Goal: Task Accomplishment & Management: Complete application form

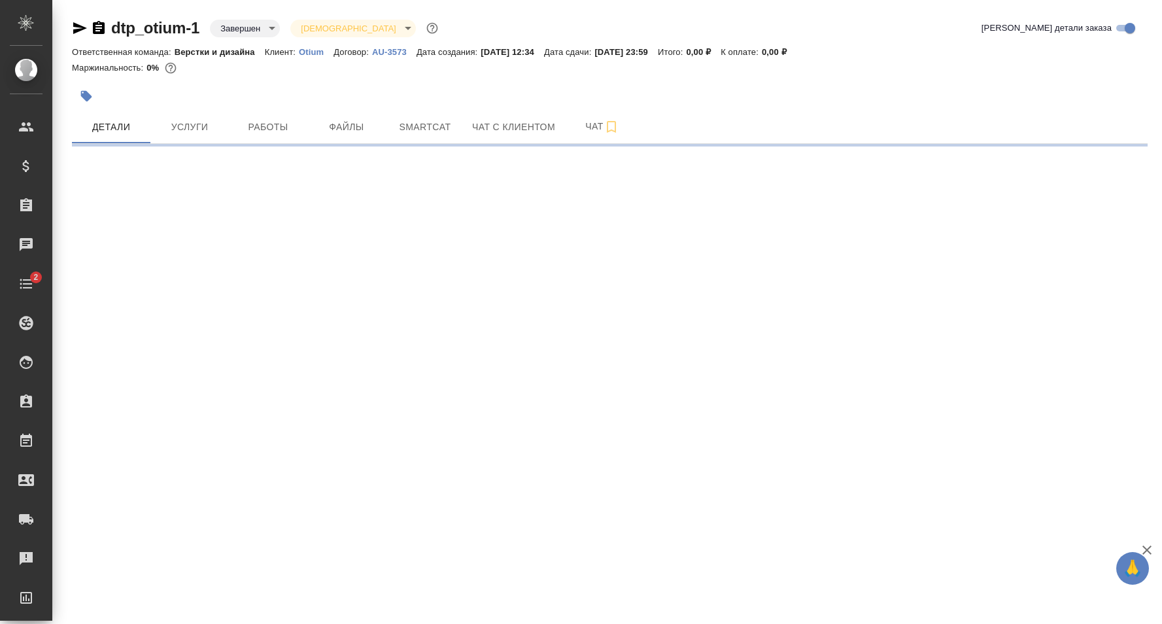
select select "RU"
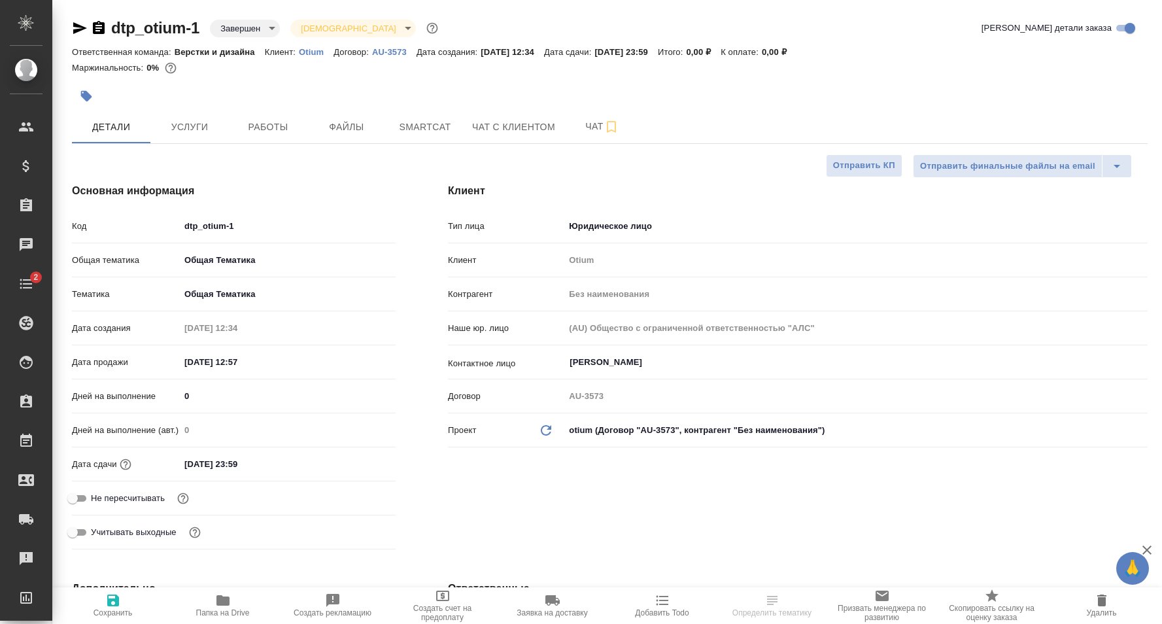
type textarea "x"
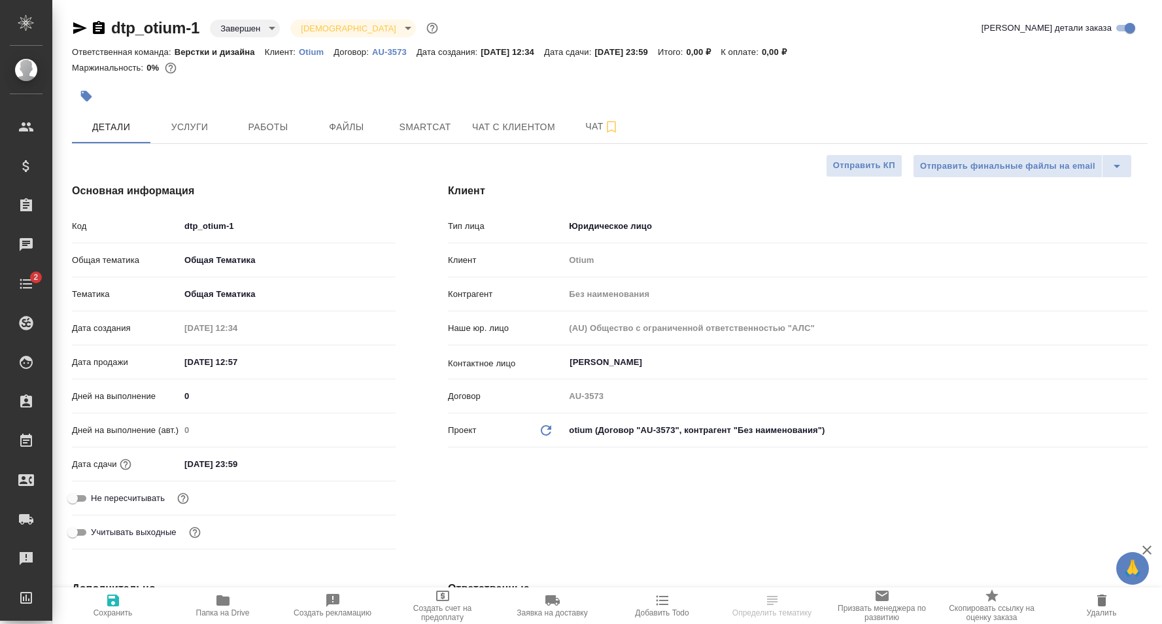
type textarea "x"
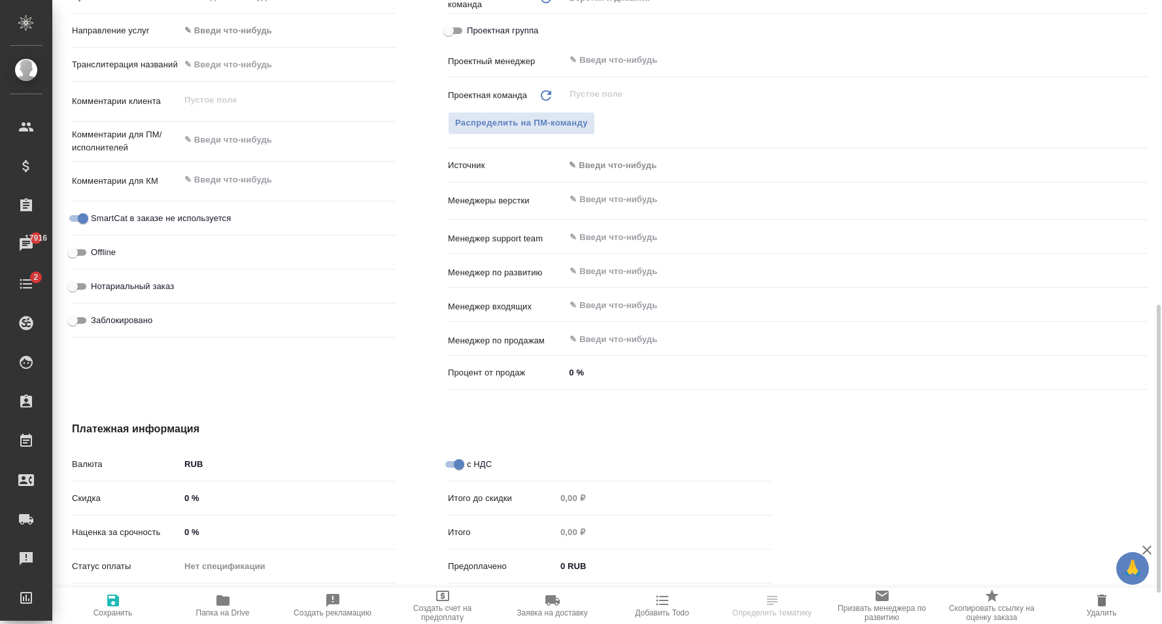
scroll to position [661, 0]
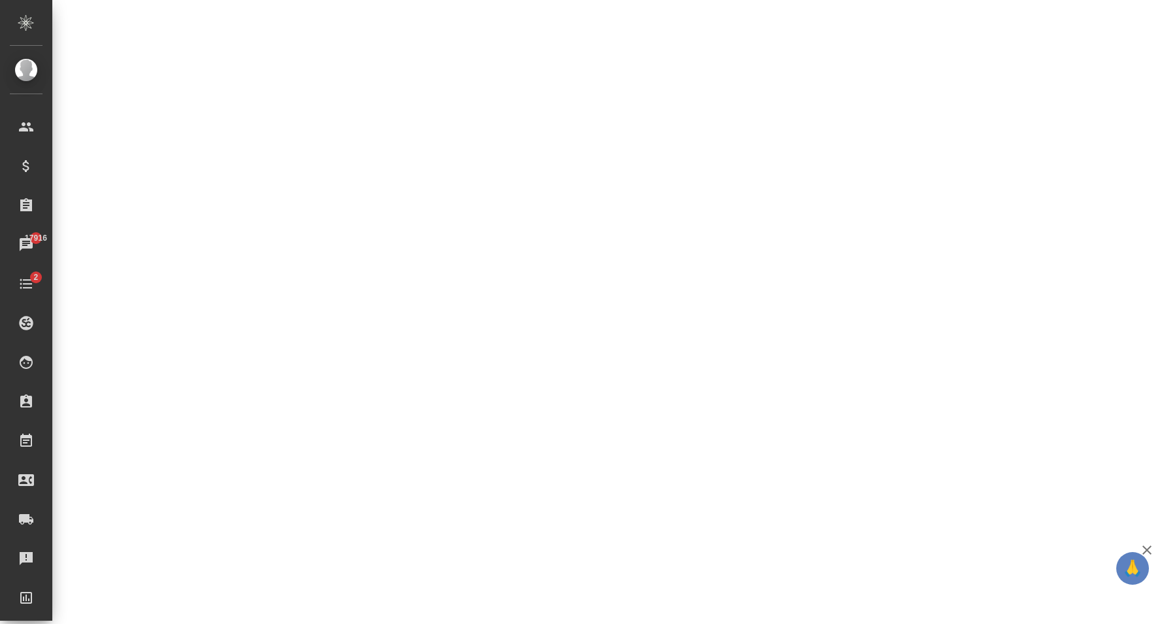
select select "RU"
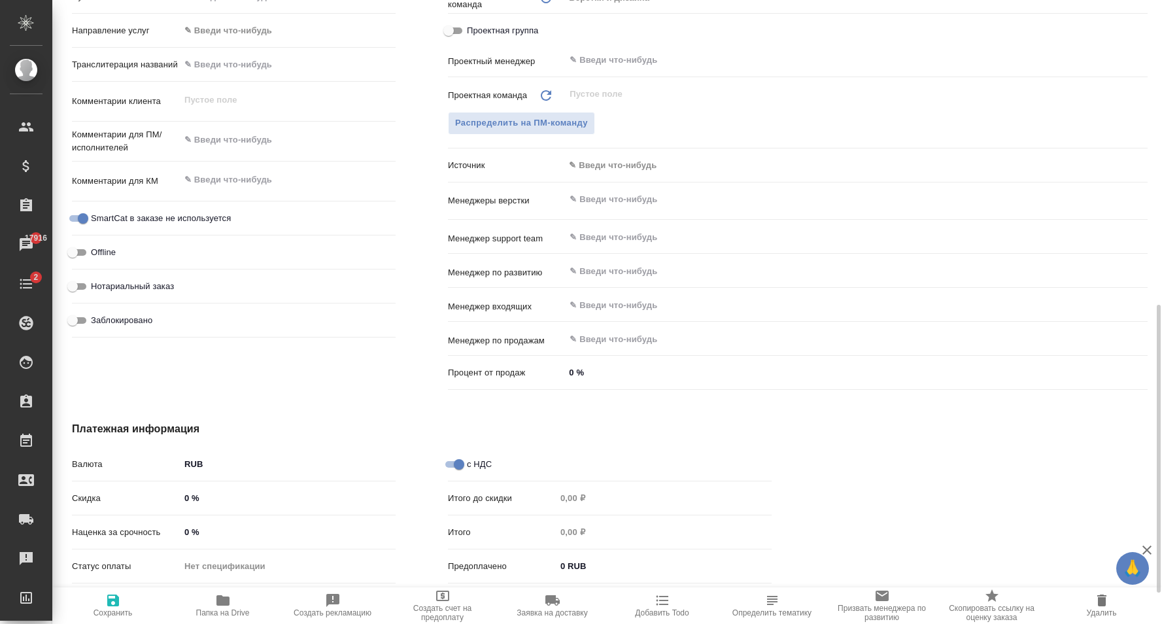
type textarea "x"
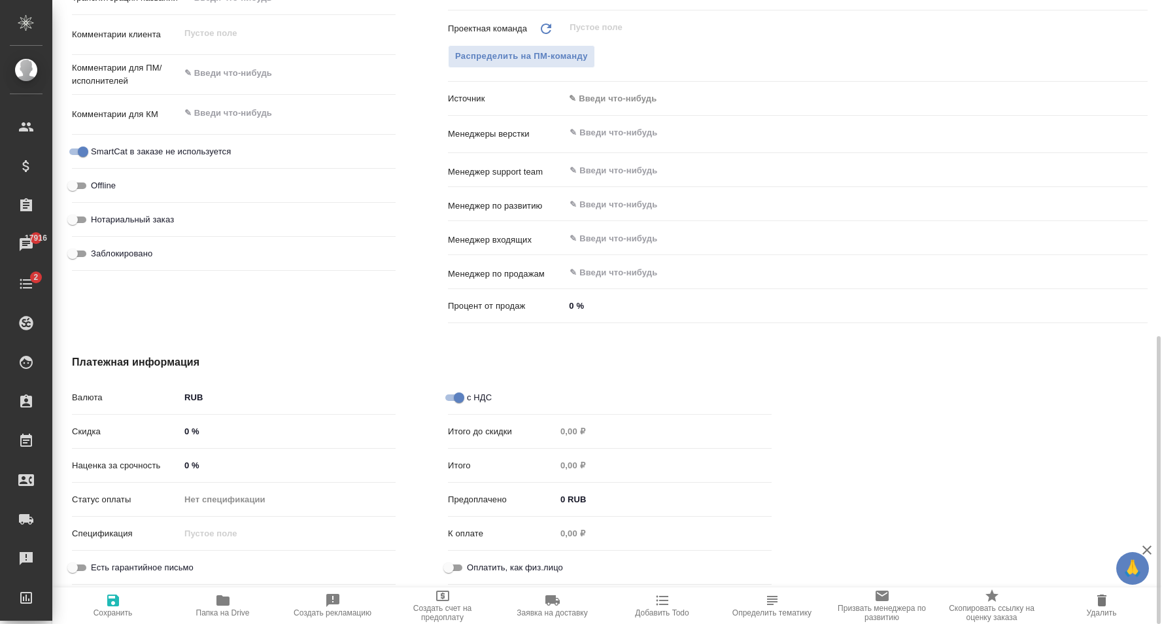
scroll to position [528, 0]
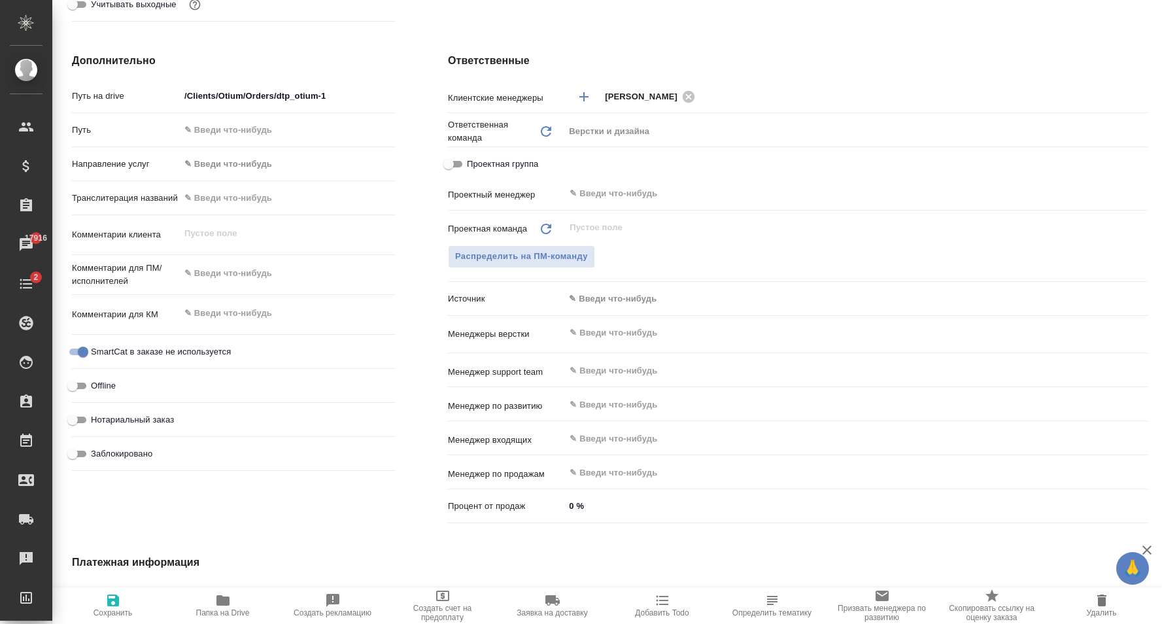
type textarea "x"
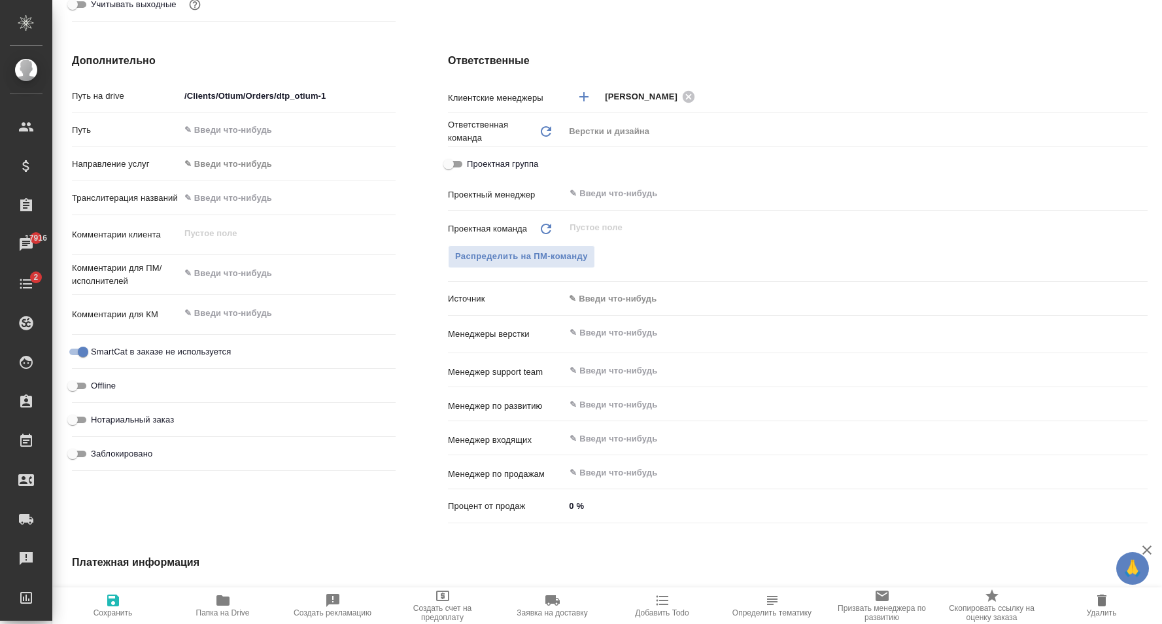
type textarea "x"
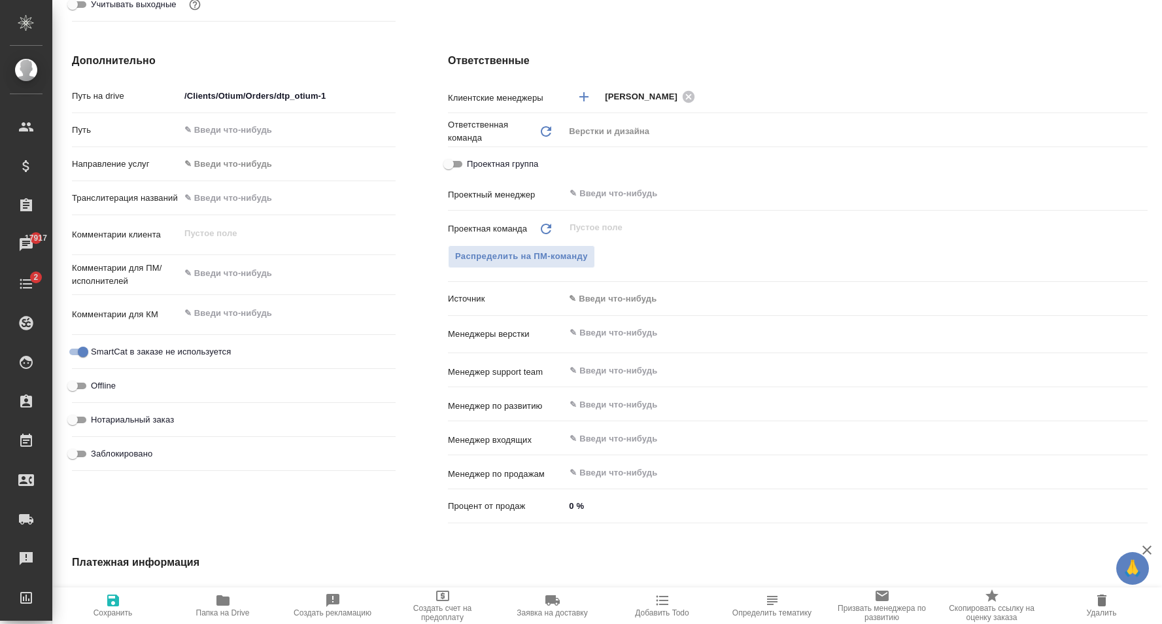
type textarea "x"
